Goal: Book appointment/travel/reservation

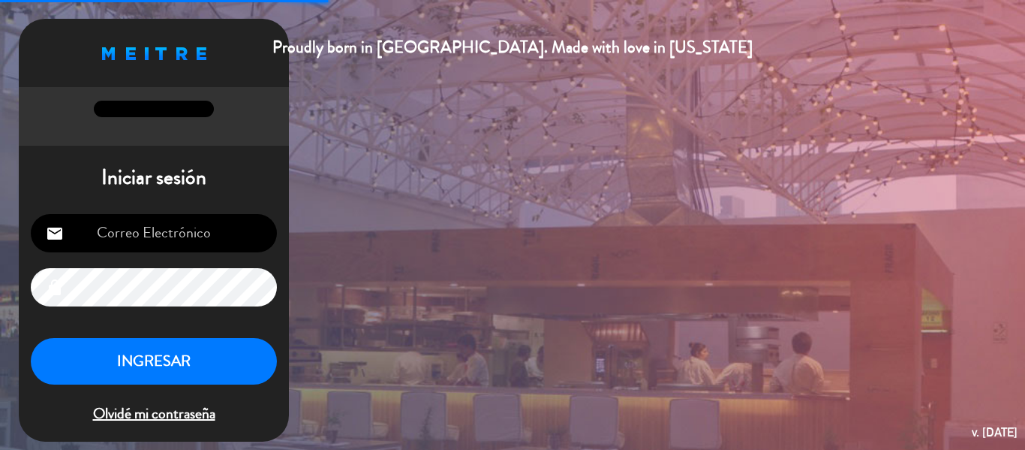
type input "[EMAIL_ADDRESS][DOMAIN_NAME]"
click at [210, 359] on button "INGRESAR" at bounding box center [154, 361] width 246 height 47
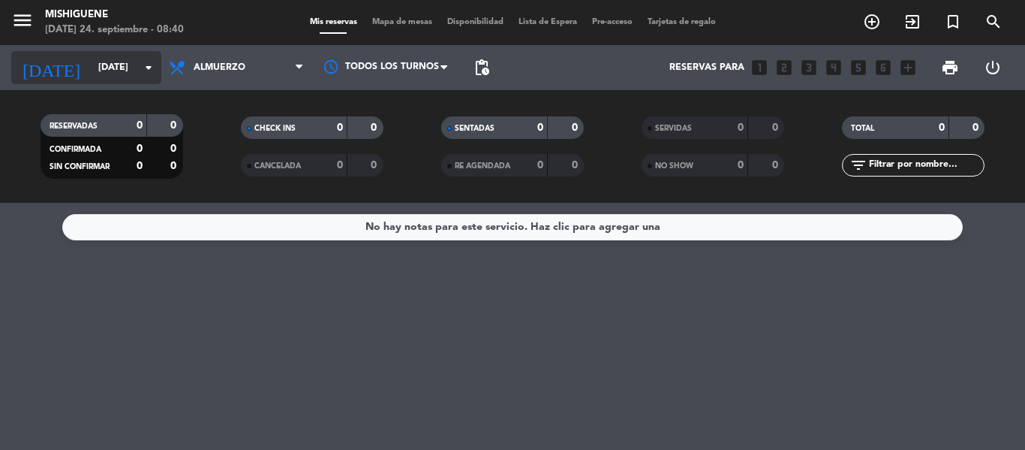
click at [144, 70] on icon "arrow_drop_down" at bounding box center [149, 68] width 18 height 18
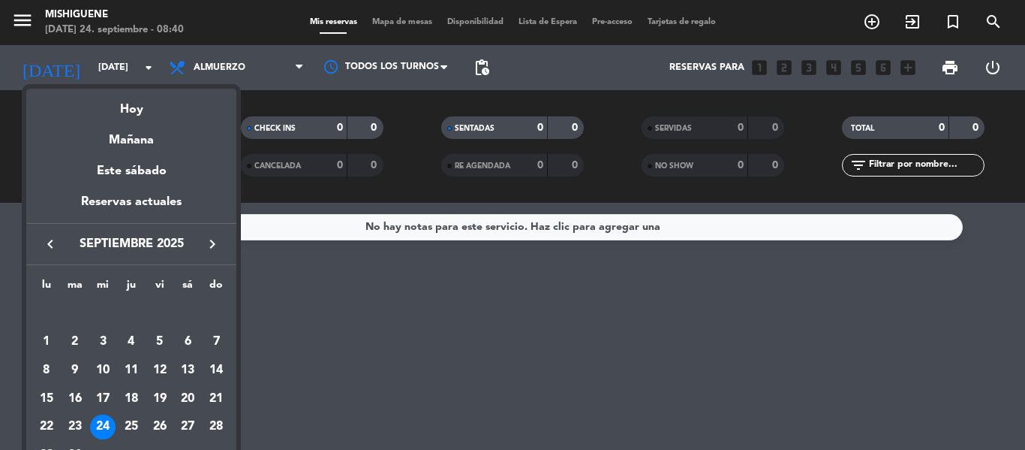
click at [293, 69] on div at bounding box center [512, 225] width 1025 height 450
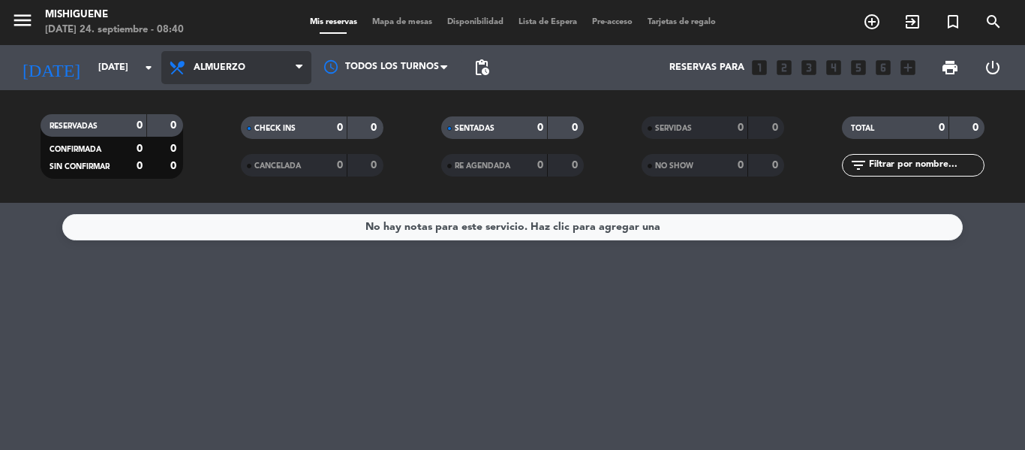
click at [289, 69] on span "Almuerzo" at bounding box center [236, 67] width 150 height 33
click at [257, 164] on div "menu Mishiguene [DATE] 24. septiembre - 08:40 Mis reservas Mapa de mesas Dispon…" at bounding box center [512, 101] width 1025 height 203
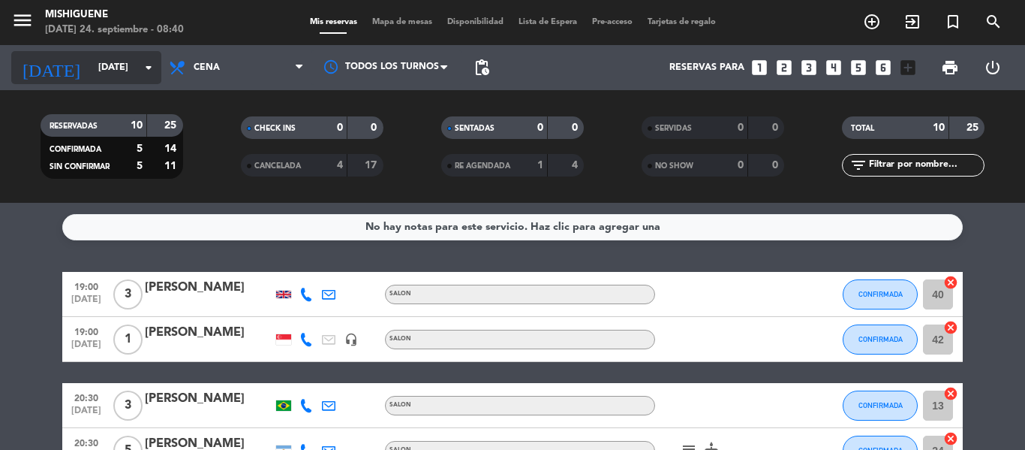
click at [151, 67] on icon "arrow_drop_down" at bounding box center [149, 68] width 18 height 18
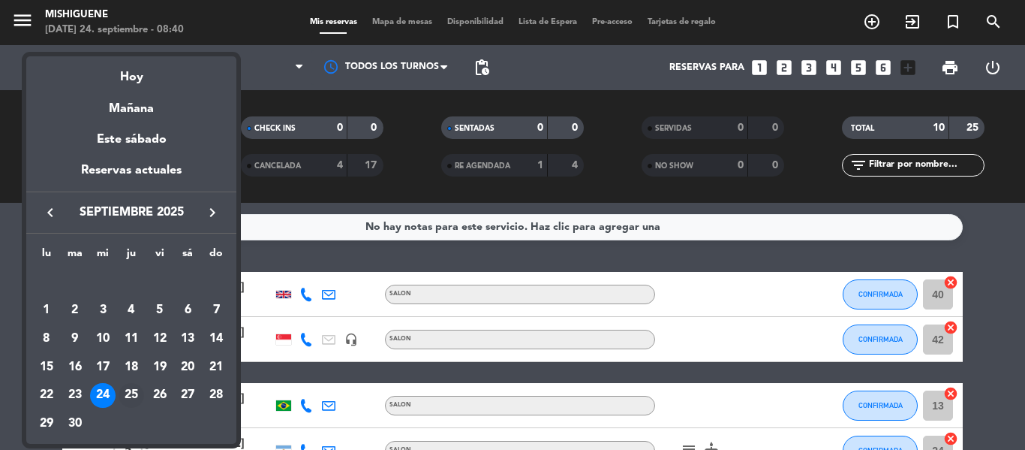
click at [128, 393] on div "25" at bounding box center [132, 396] width 26 height 26
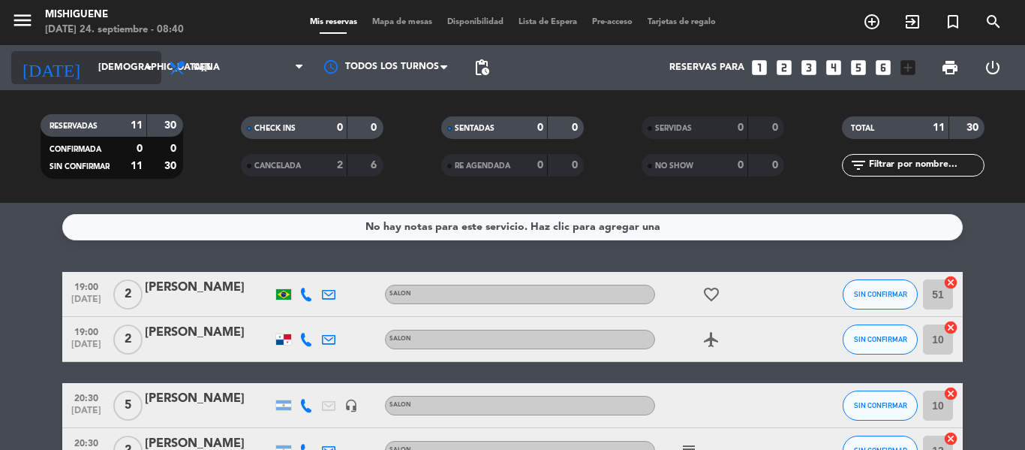
click at [146, 68] on icon "arrow_drop_down" at bounding box center [149, 68] width 18 height 18
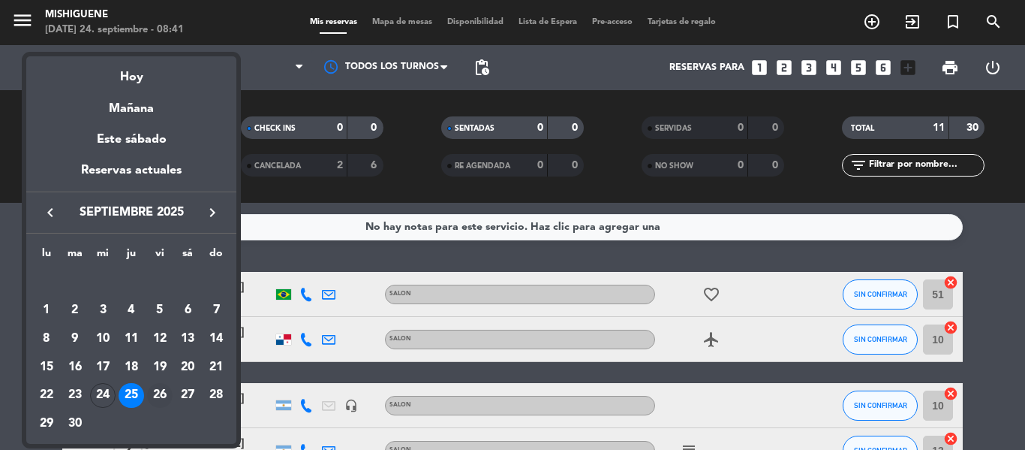
click at [154, 386] on div "26" at bounding box center [160, 396] width 26 height 26
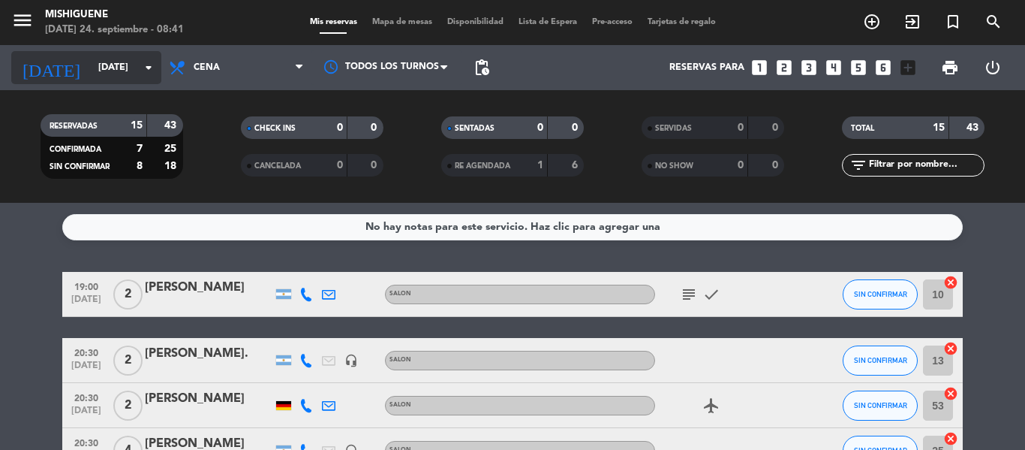
click at [149, 70] on icon "arrow_drop_down" at bounding box center [149, 68] width 18 height 18
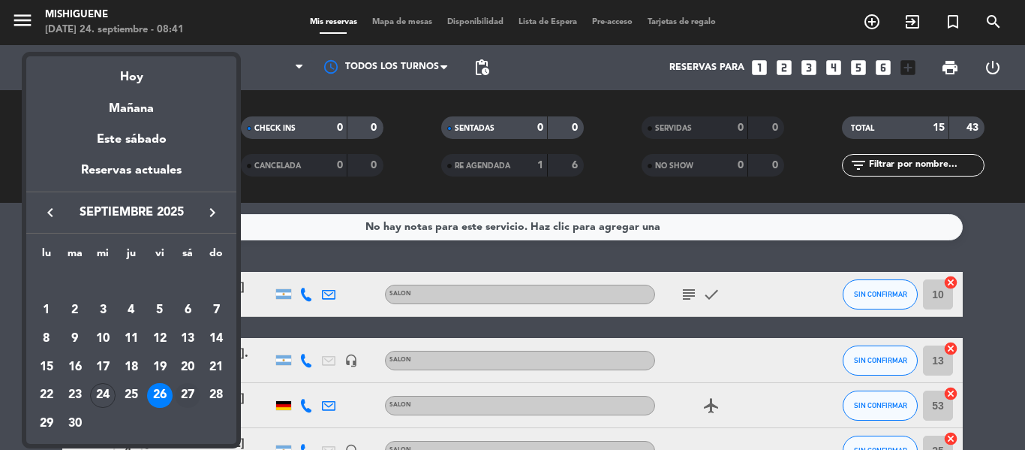
click at [183, 394] on div "27" at bounding box center [188, 396] width 26 height 26
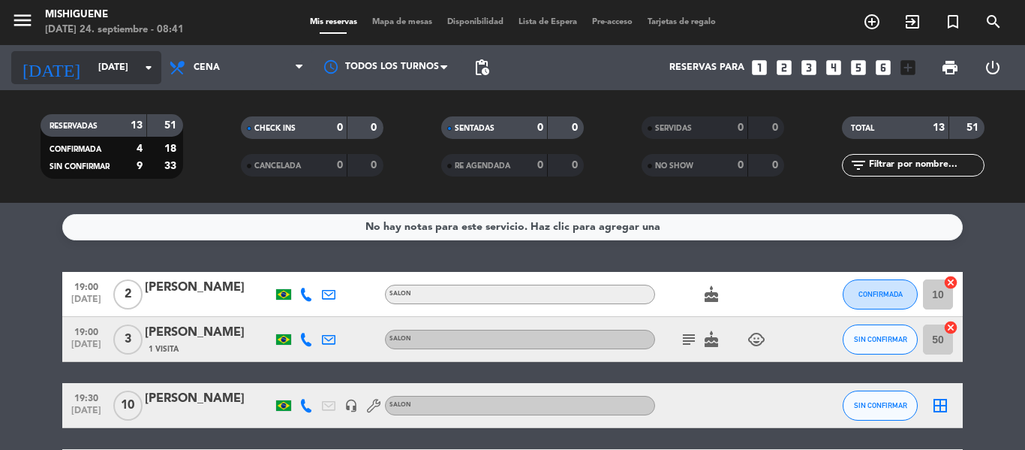
click at [147, 68] on icon "arrow_drop_down" at bounding box center [149, 68] width 18 height 18
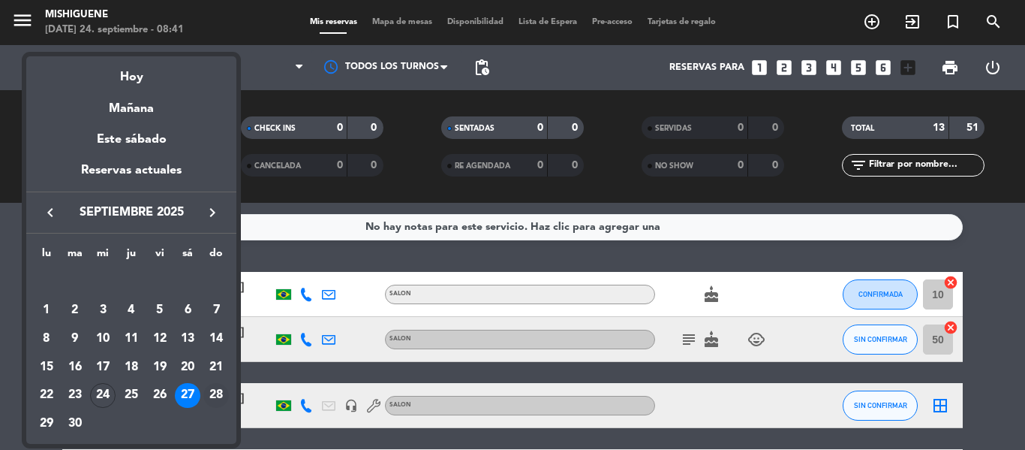
click at [215, 390] on div "28" at bounding box center [216, 396] width 26 height 26
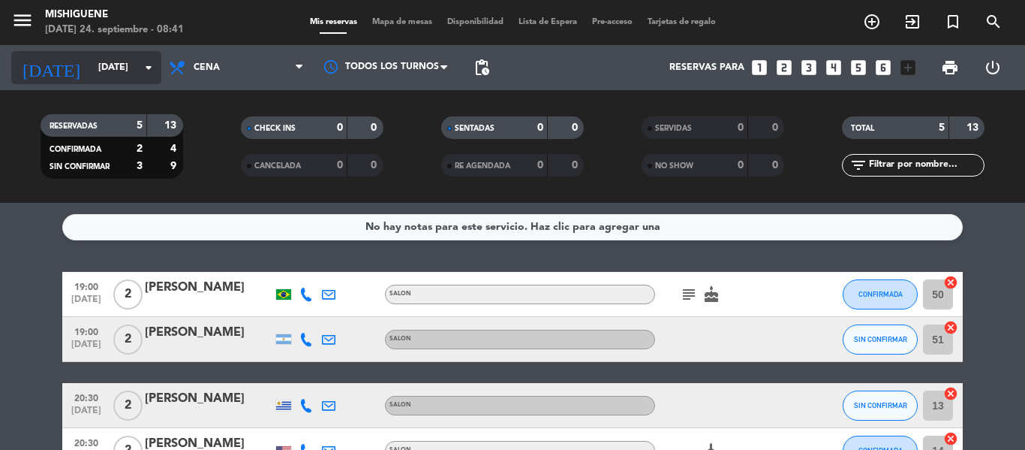
click at [152, 62] on icon "arrow_drop_down" at bounding box center [149, 68] width 18 height 18
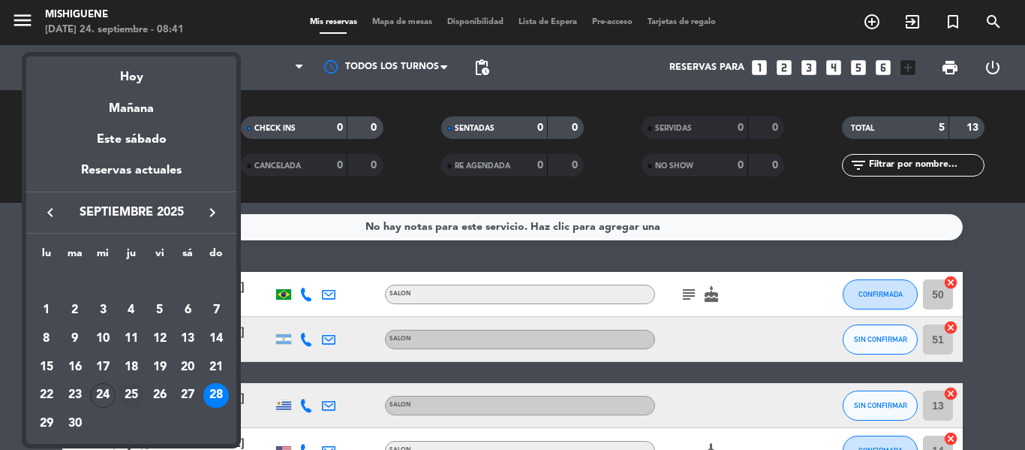
click at [128, 392] on div "25" at bounding box center [132, 396] width 26 height 26
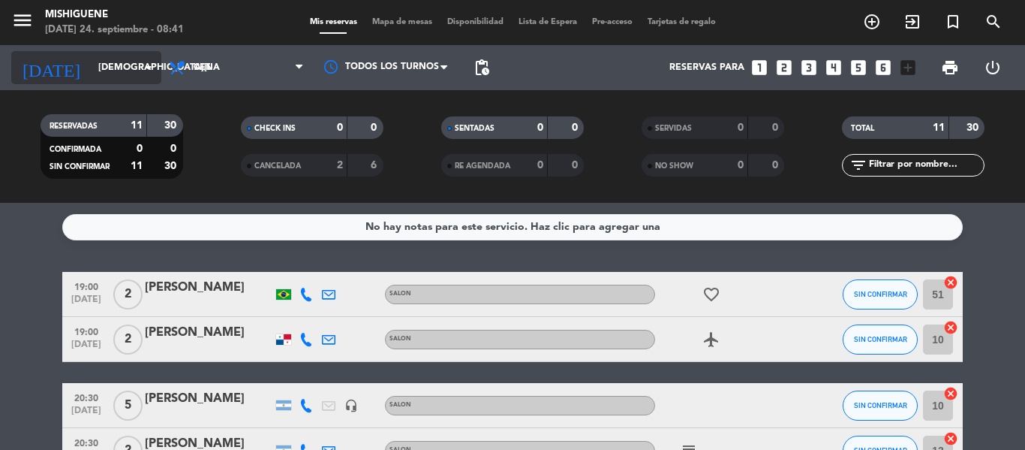
click at [151, 65] on icon "arrow_drop_down" at bounding box center [149, 68] width 18 height 18
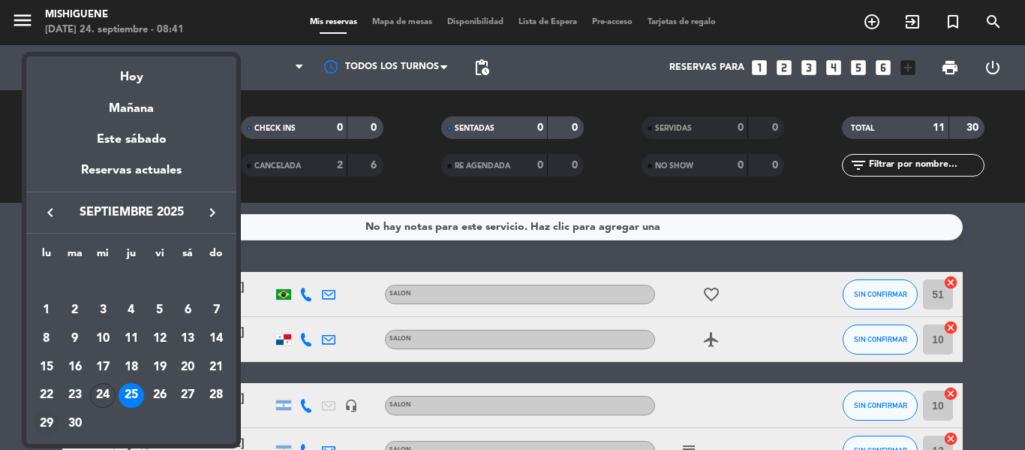
click at [47, 423] on div "29" at bounding box center [47, 424] width 26 height 26
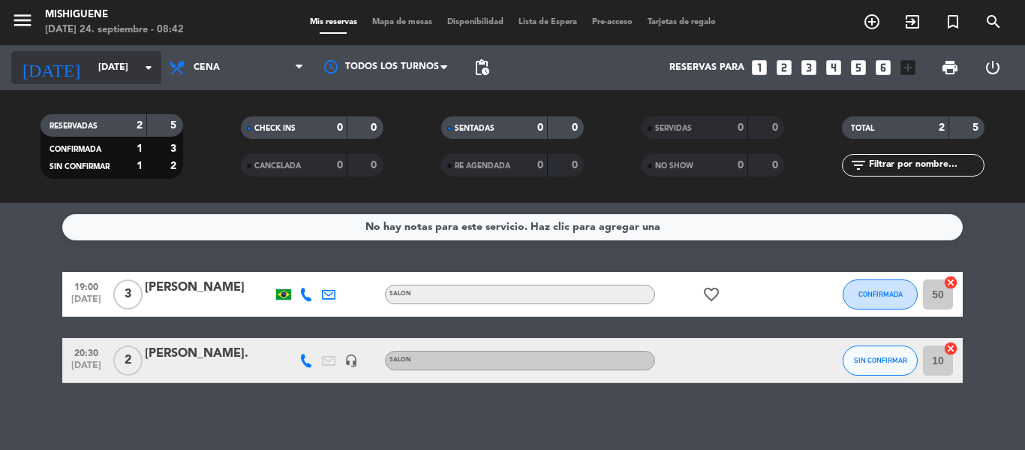
click at [149, 71] on icon "arrow_drop_down" at bounding box center [149, 68] width 18 height 18
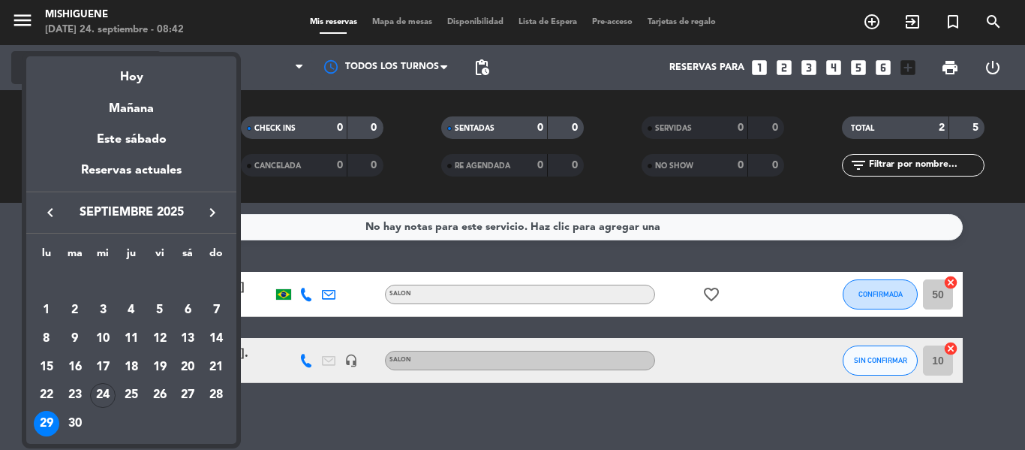
click at [149, 71] on div "Hoy" at bounding box center [131, 71] width 210 height 31
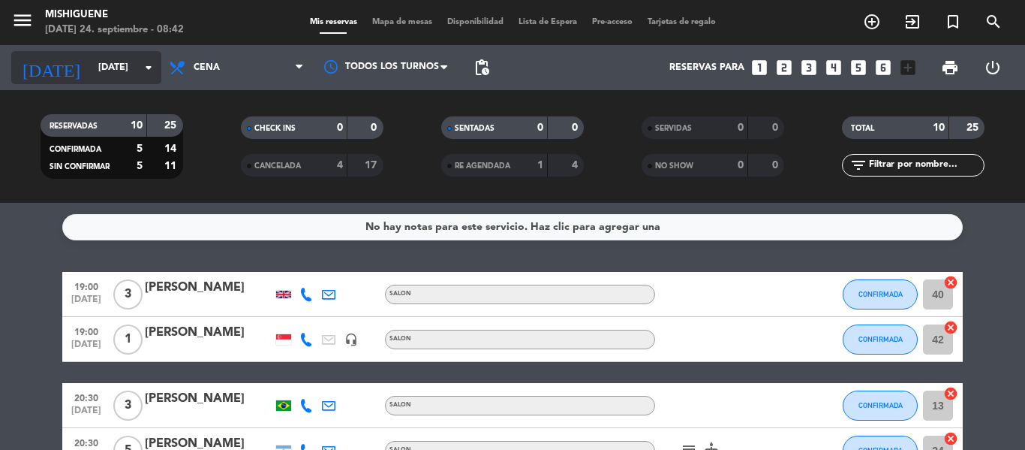
click at [149, 62] on icon "arrow_drop_down" at bounding box center [149, 68] width 18 height 18
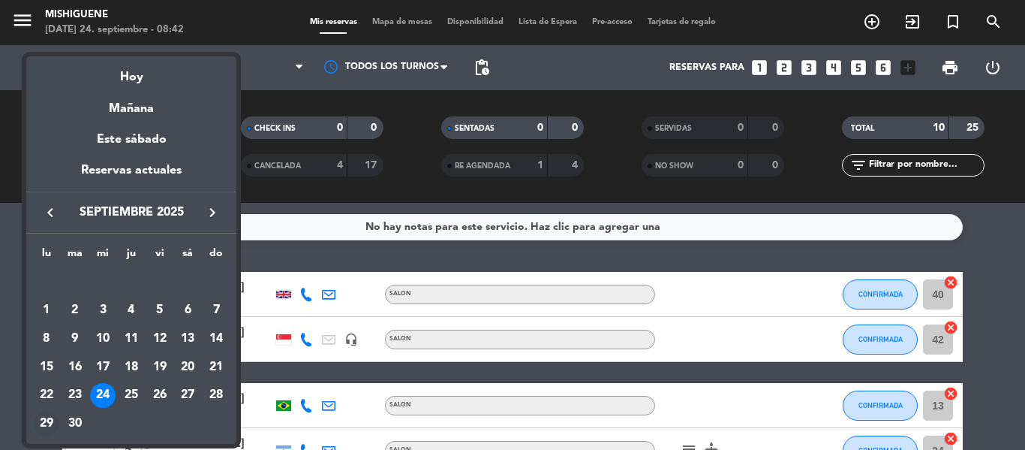
click at [52, 420] on div "29" at bounding box center [47, 424] width 26 height 26
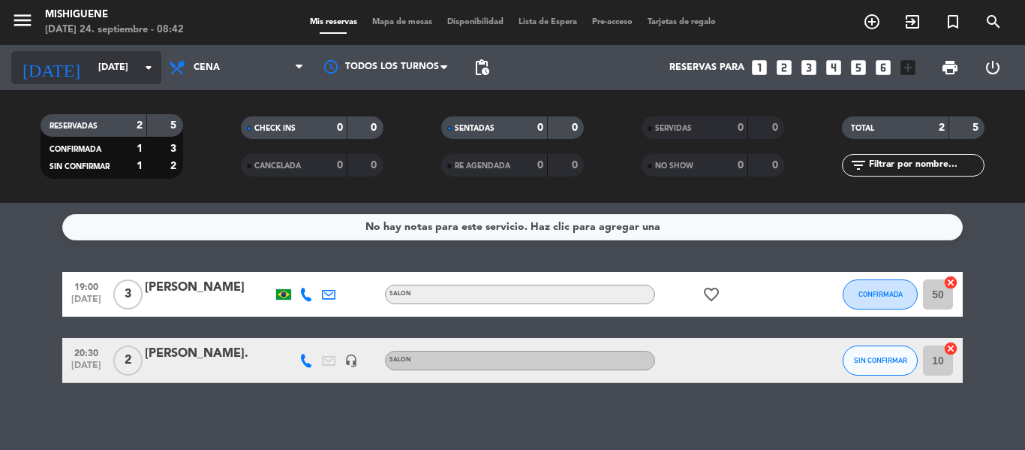
click at [148, 68] on icon "arrow_drop_down" at bounding box center [149, 68] width 18 height 18
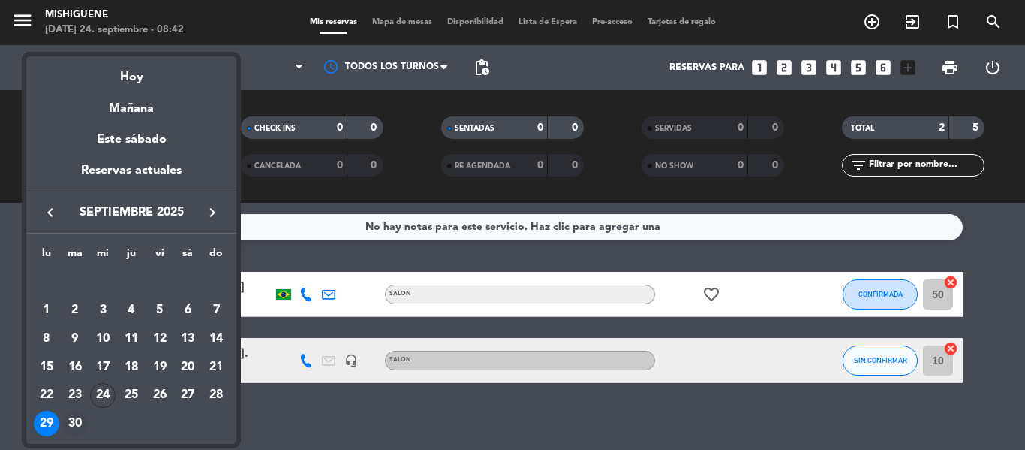
click at [74, 419] on div "30" at bounding box center [75, 424] width 26 height 26
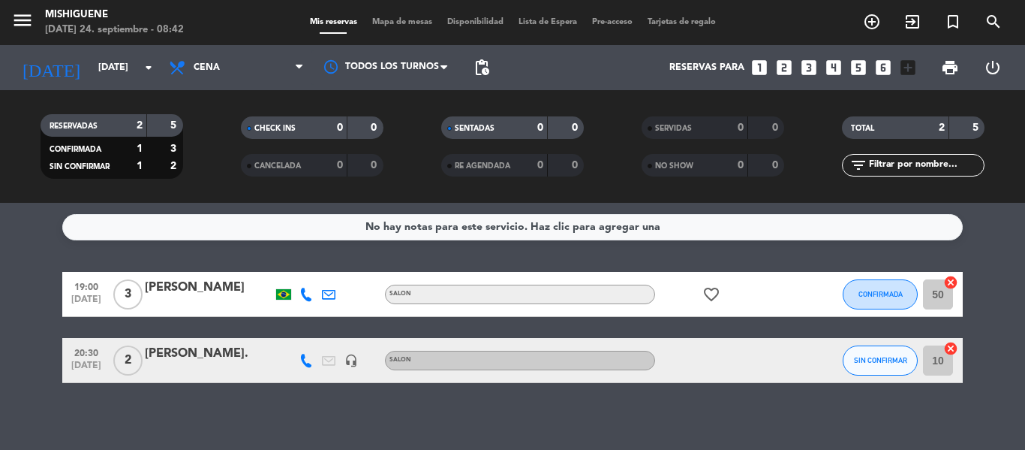
type input "[DATE]"
